Goal: Information Seeking & Learning: Learn about a topic

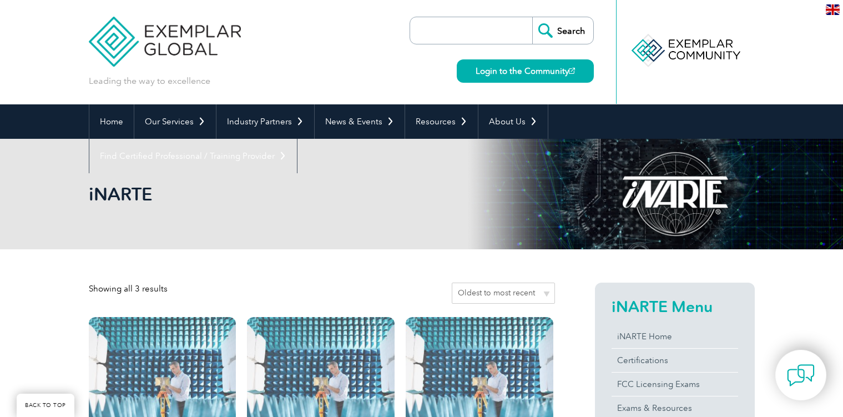
scroll to position [234, 0]
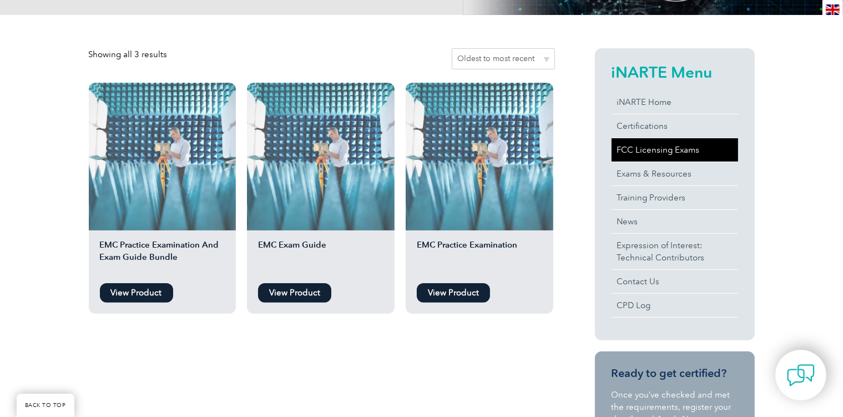
click at [684, 145] on link "FCC Licensing Exams" at bounding box center [675, 149] width 127 height 23
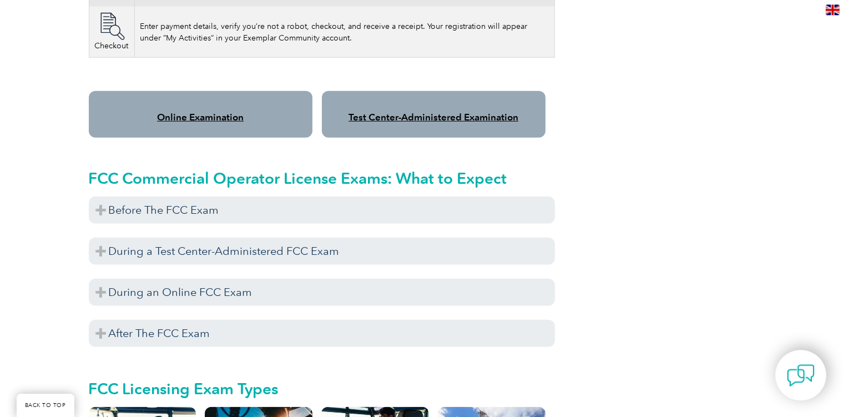
scroll to position [937, 0]
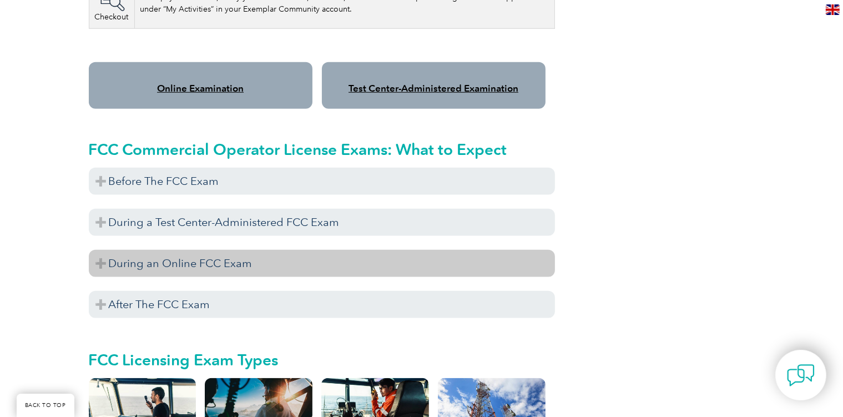
click at [97, 250] on h3 "During an Online FCC Exam" at bounding box center [322, 263] width 466 height 27
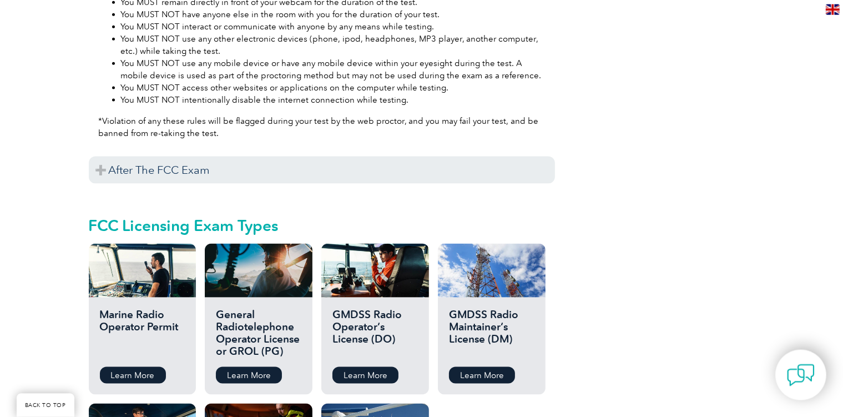
scroll to position [1524, 0]
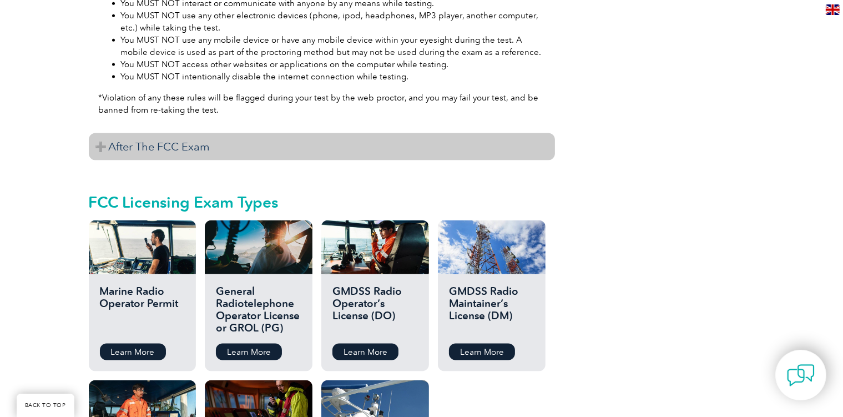
click at [101, 138] on h3 "After The FCC Exam" at bounding box center [322, 146] width 466 height 27
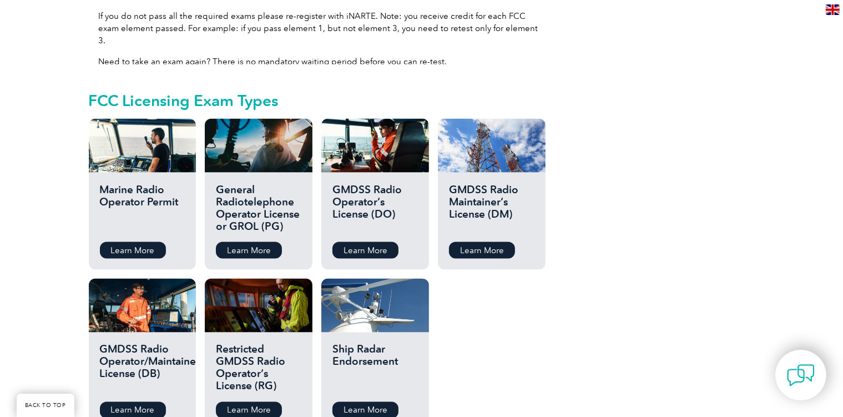
scroll to position [1817, 0]
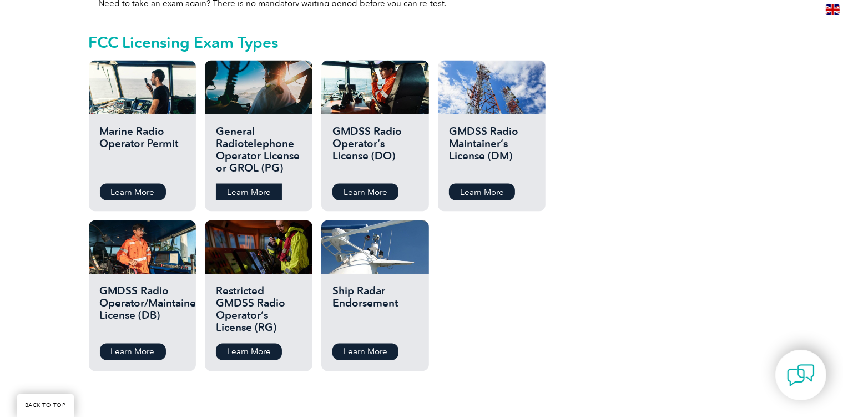
click at [262, 184] on link "Learn More" at bounding box center [249, 192] width 66 height 17
